Goal: Obtain resource: Obtain resource

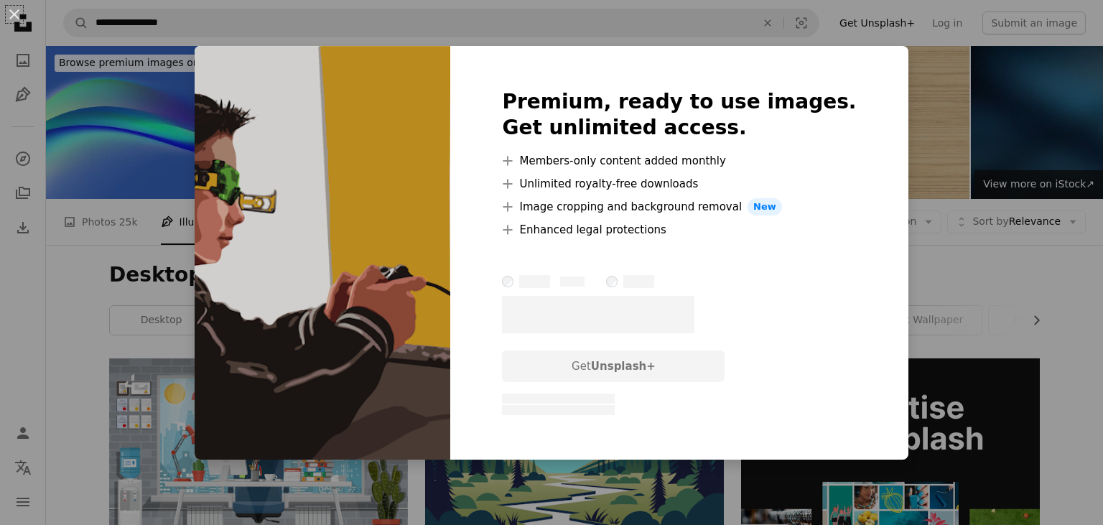
scroll to position [1290, 0]
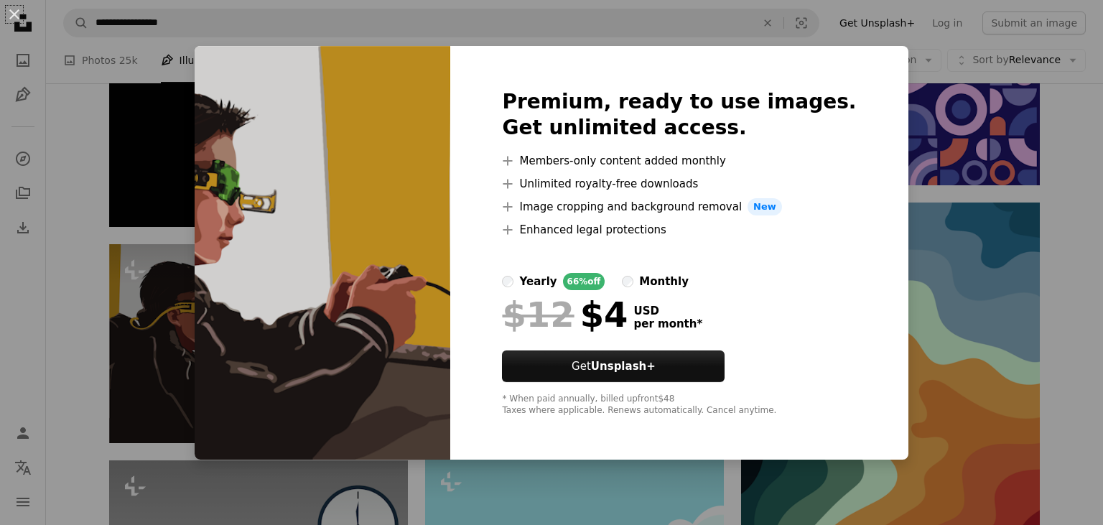
click at [329, 17] on div "An X shape Premium, ready to use images. Get unlimited access. A plus sign Memb…" at bounding box center [551, 262] width 1103 height 525
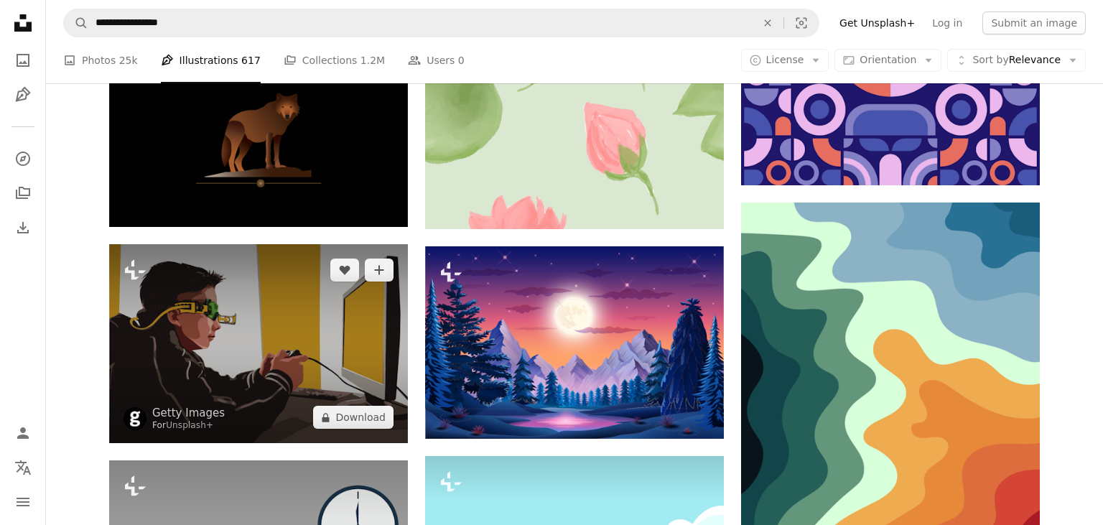
click at [264, 355] on img at bounding box center [258, 343] width 299 height 199
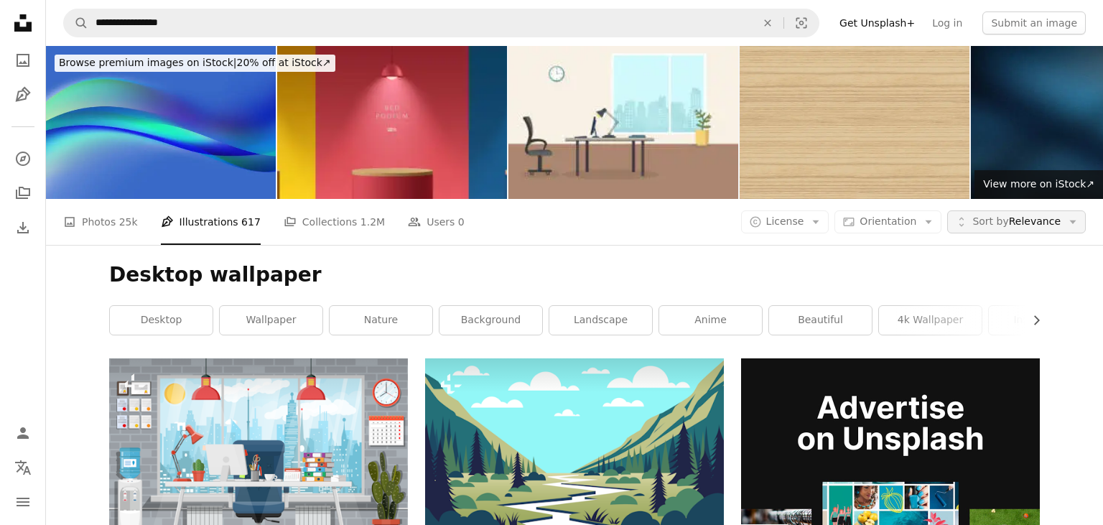
click at [1048, 217] on span "Sort by Relevance" at bounding box center [1017, 222] width 88 height 14
click at [805, 216] on span "License" at bounding box center [786, 222] width 38 height 14
click at [828, 331] on span "Free" at bounding box center [837, 337] width 88 height 14
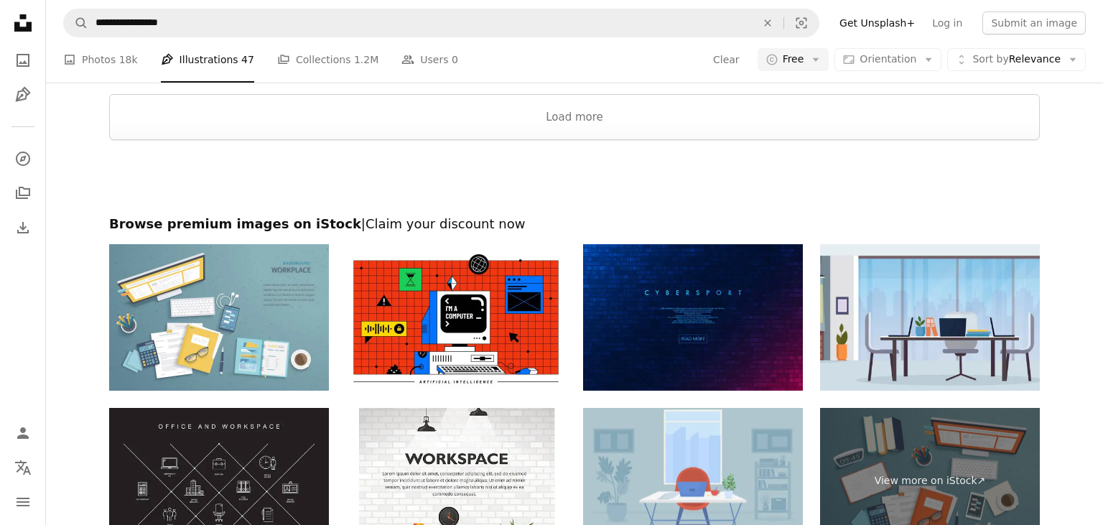
scroll to position [2200, 0]
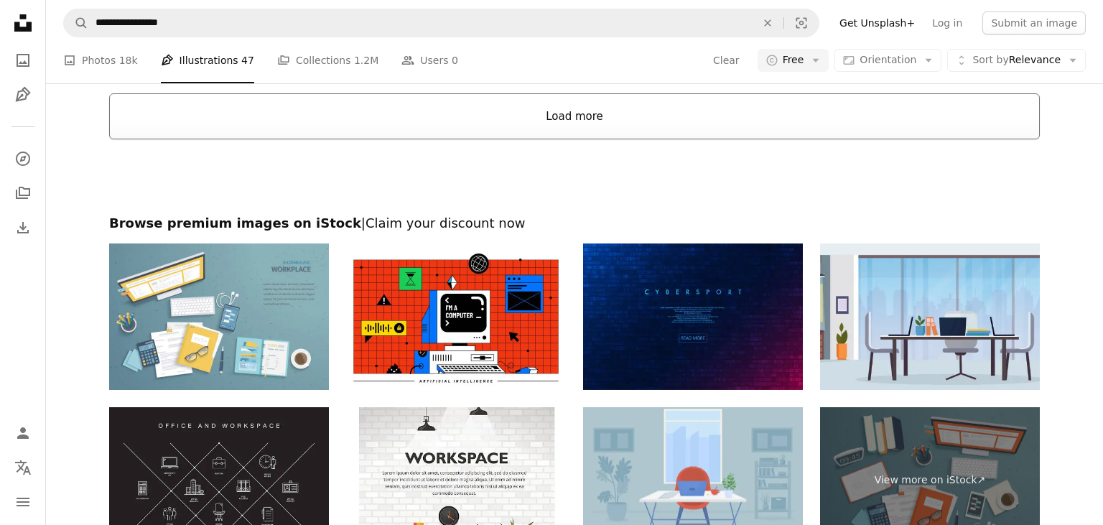
click at [564, 129] on button "Load more" at bounding box center [574, 116] width 931 height 46
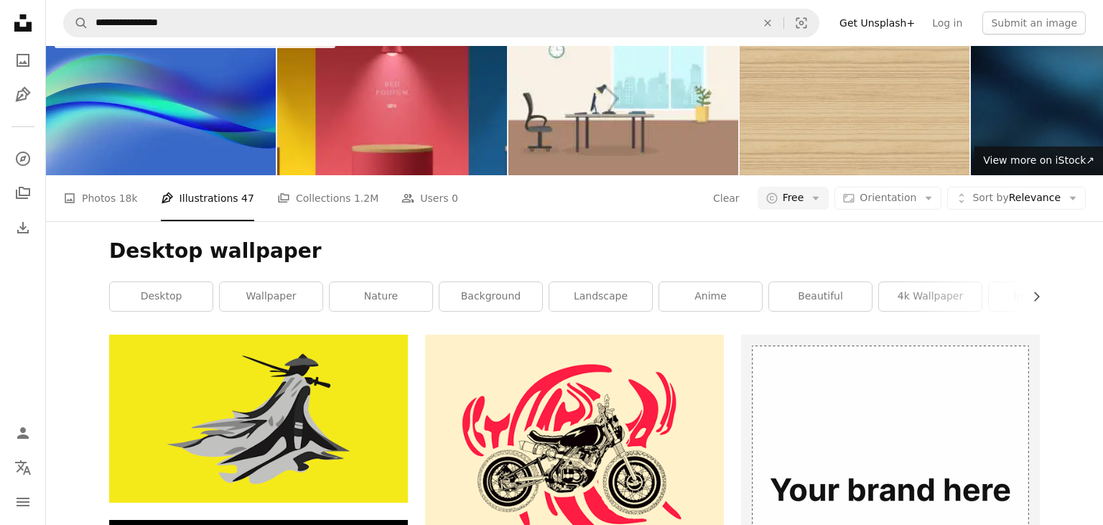
scroll to position [0, 0]
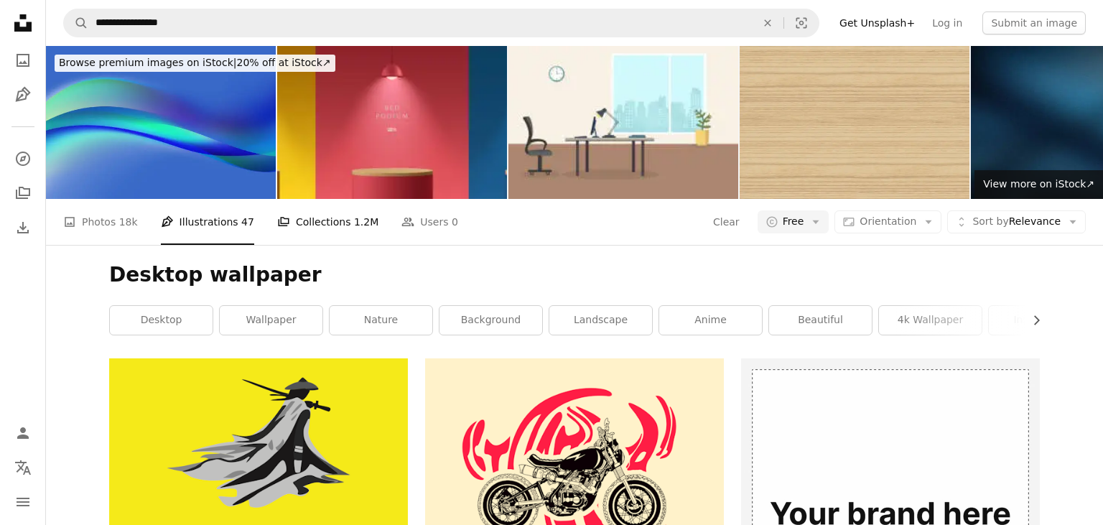
click at [304, 226] on link "A stack of folders Collections 1.2M" at bounding box center [327, 222] width 101 height 46
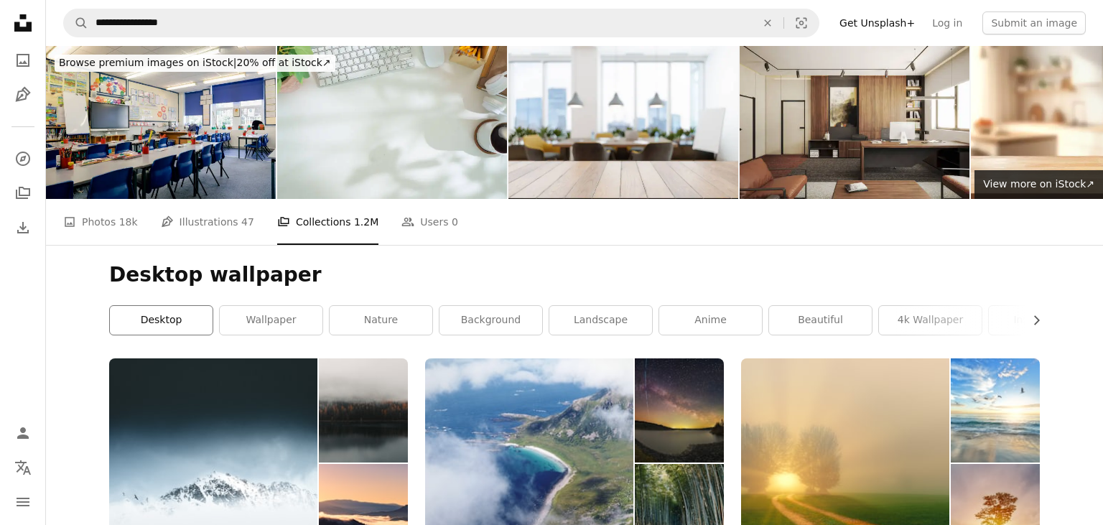
click at [145, 320] on link "desktop" at bounding box center [161, 320] width 103 height 29
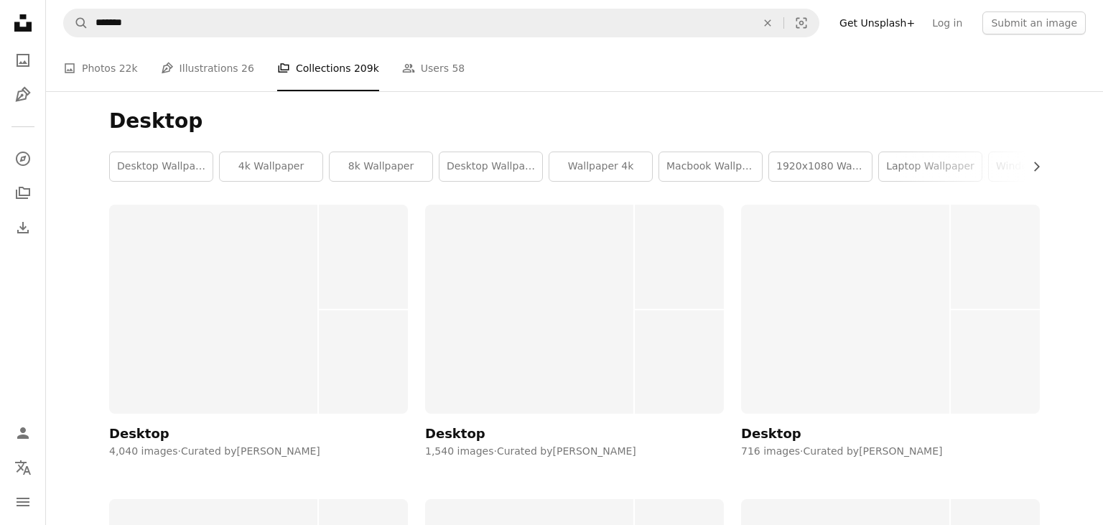
scroll to position [152, 0]
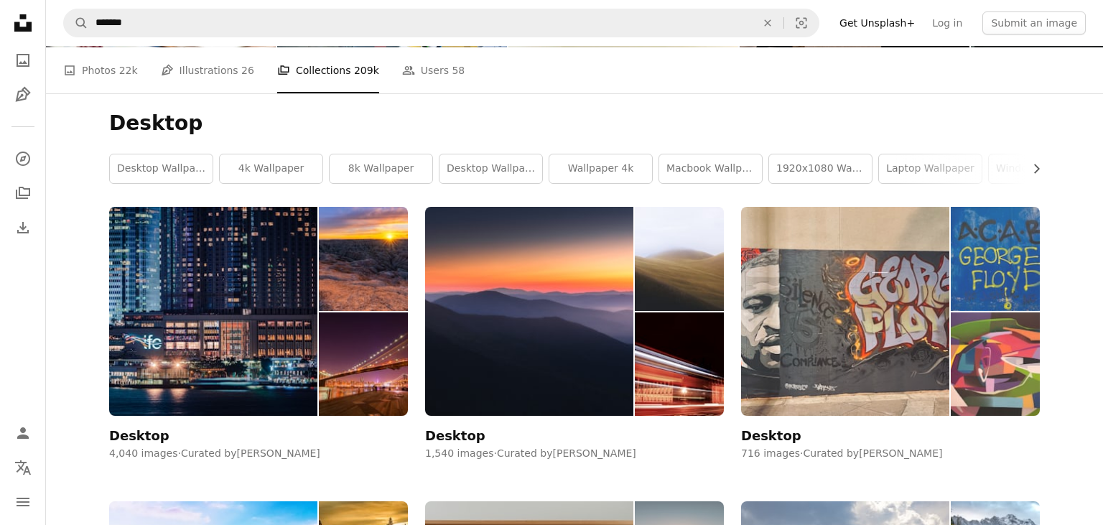
click at [852, 371] on img at bounding box center [845, 311] width 208 height 209
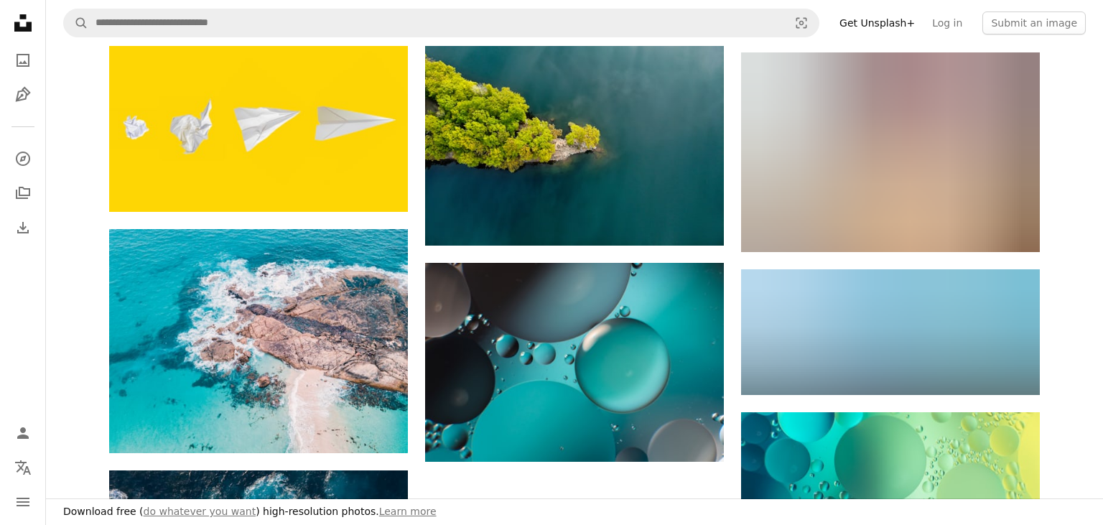
scroll to position [1441, 0]
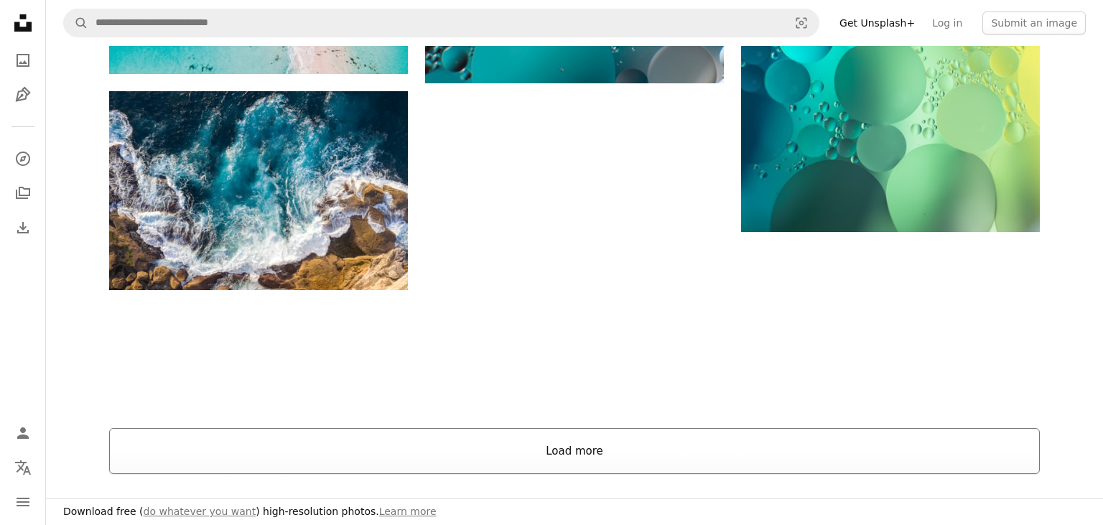
click at [605, 451] on button "Load more" at bounding box center [574, 451] width 931 height 46
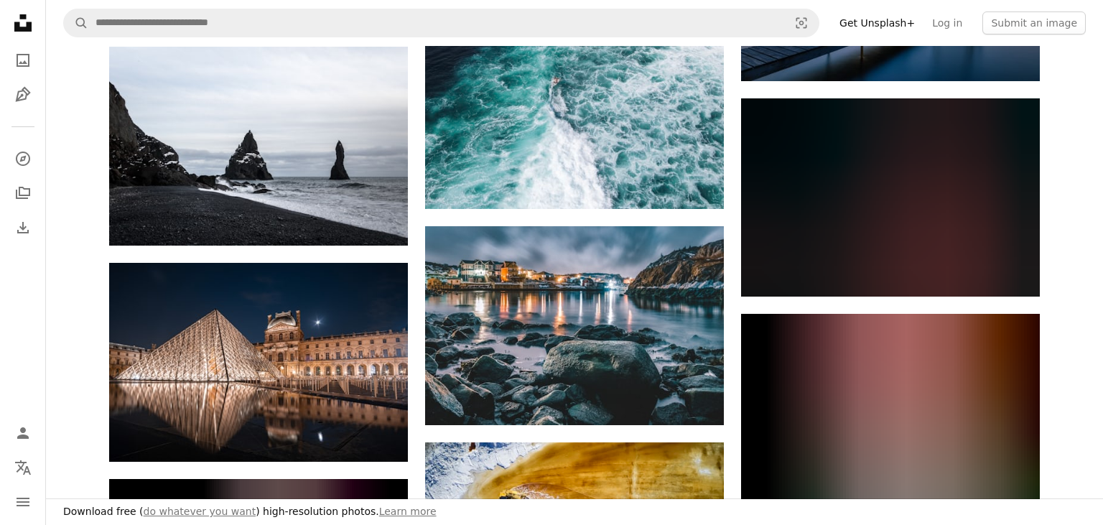
scroll to position [5006, 0]
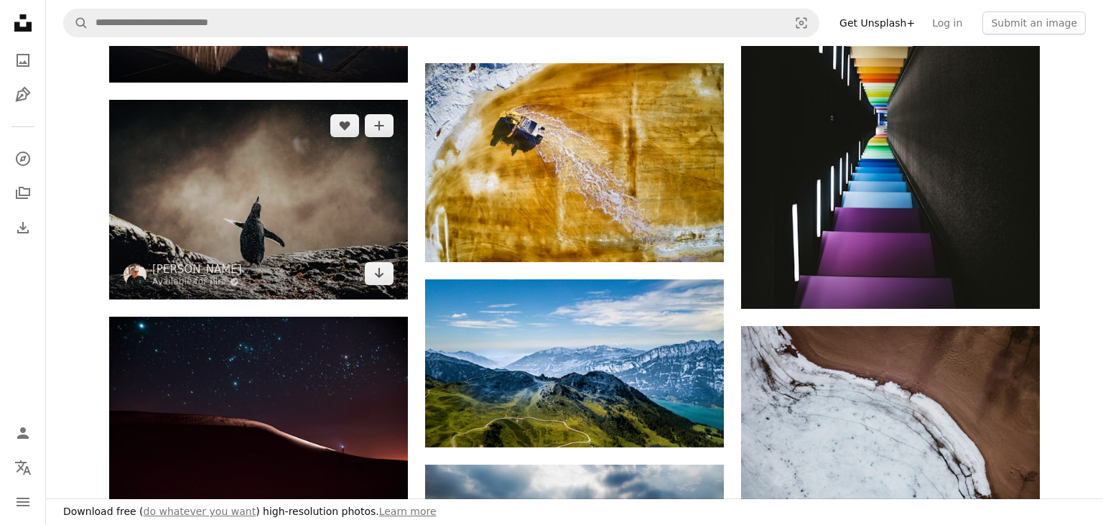
click at [294, 218] on img at bounding box center [258, 199] width 299 height 199
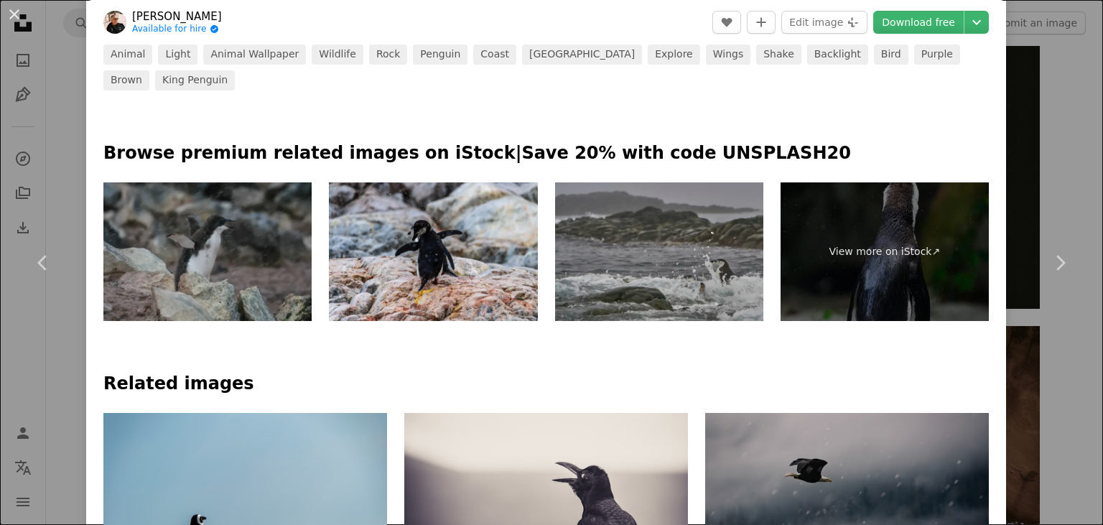
scroll to position [603, 0]
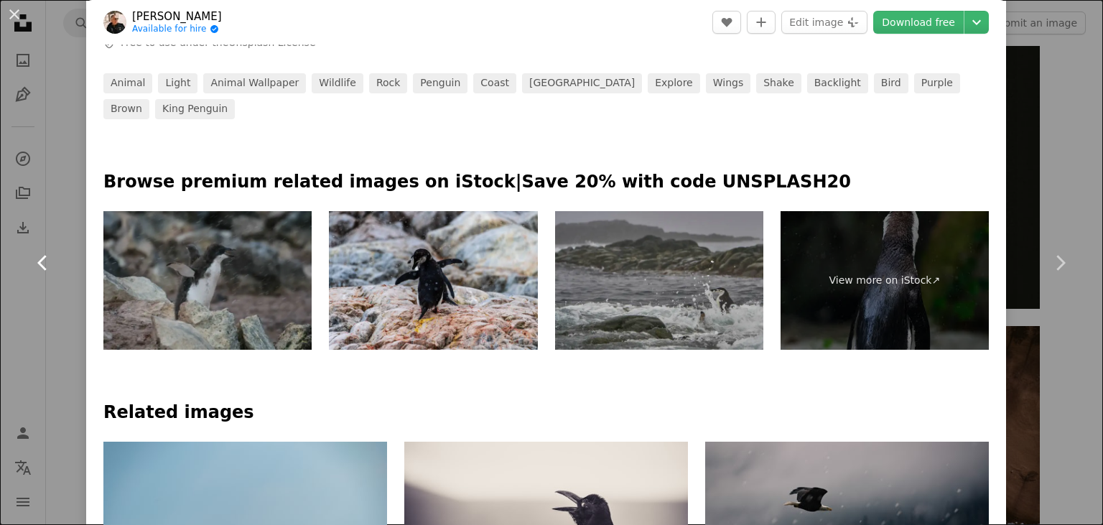
click at [58, 256] on link "Chevron left" at bounding box center [43, 263] width 86 height 138
click at [13, 8] on button "An X shape" at bounding box center [14, 14] width 17 height 17
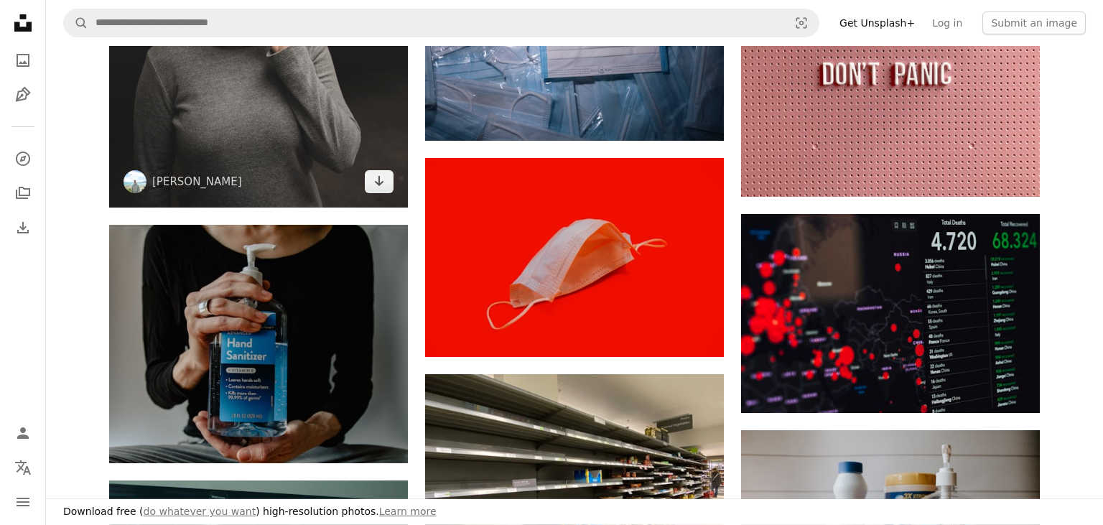
scroll to position [10165, 0]
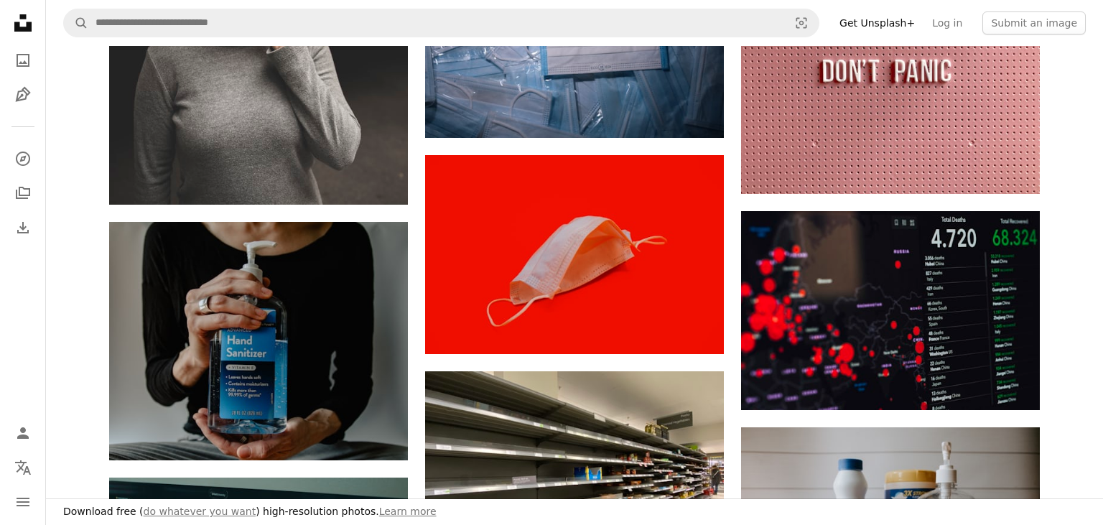
click at [33, 18] on icon "Unsplash logo Unsplash Home" at bounding box center [23, 23] width 29 height 29
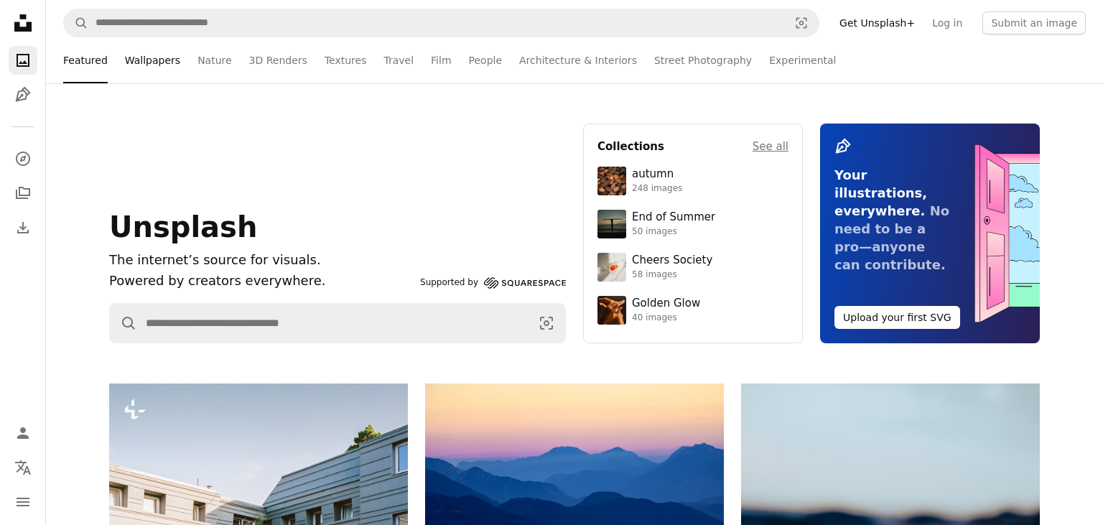
click at [142, 62] on link "Wallpapers" at bounding box center [152, 60] width 55 height 46
